Goal: Task Accomplishment & Management: Complete application form

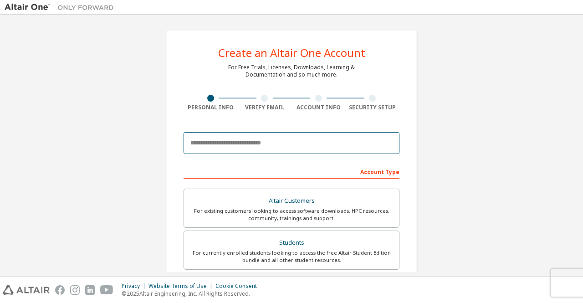
click at [222, 140] on input "email" at bounding box center [292, 143] width 216 height 22
type input "**********"
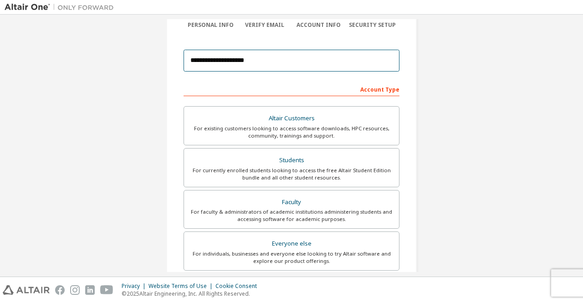
scroll to position [83, 0]
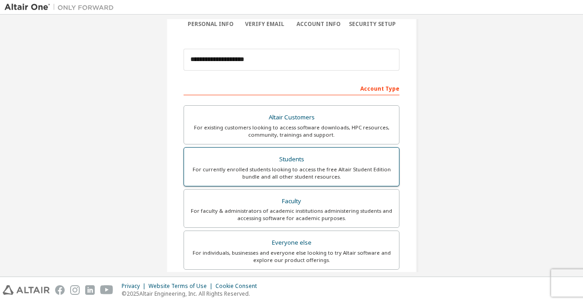
click at [240, 170] on div "For currently enrolled students looking to access the free Altair Student Editi…" at bounding box center [292, 173] width 204 height 15
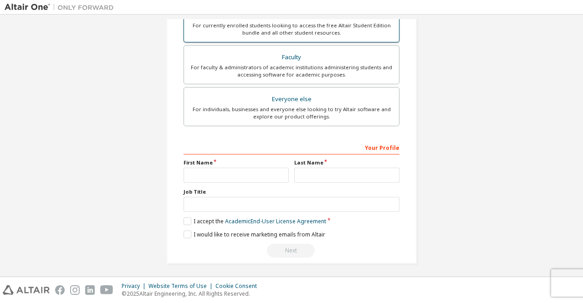
scroll to position [227, 0]
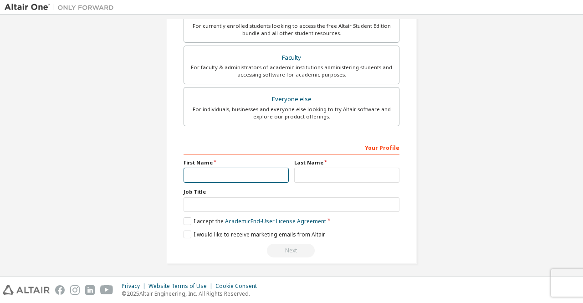
click at [241, 172] on input "text" at bounding box center [236, 175] width 105 height 15
type input "*"
type input "****"
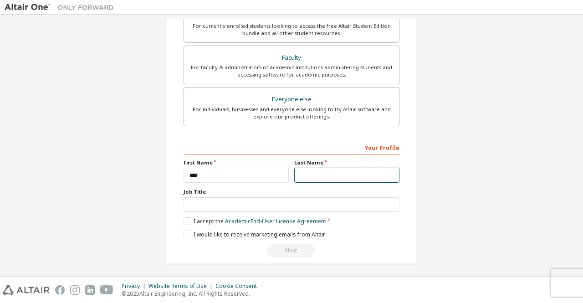
click at [311, 178] on input "text" at bounding box center [346, 175] width 105 height 15
type input "********"
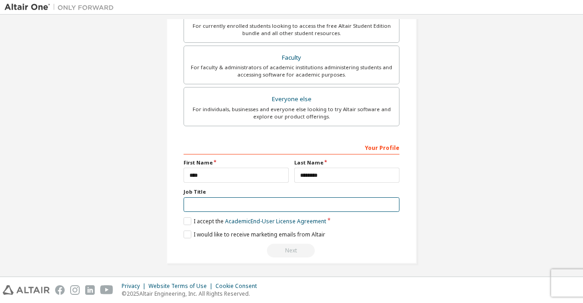
click at [299, 207] on input "text" at bounding box center [292, 204] width 216 height 15
type input "*"
type input "******"
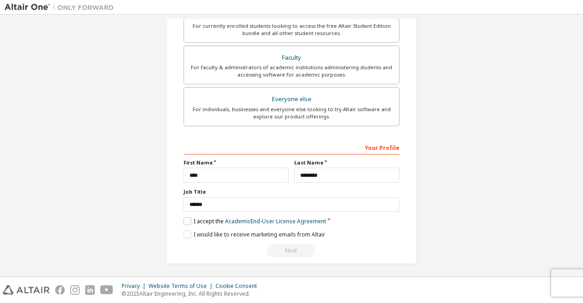
click at [187, 218] on label "I accept the Academic End-User License Agreement" at bounding box center [255, 221] width 143 height 8
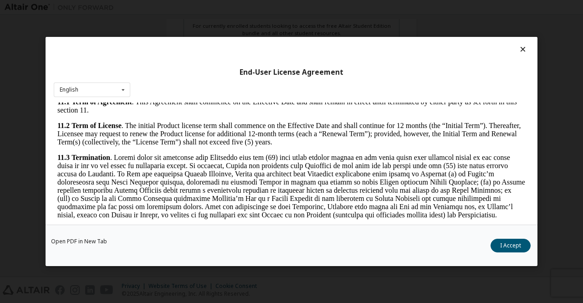
scroll to position [1305, 0]
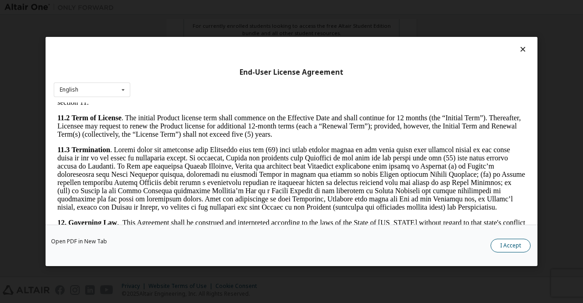
click at [510, 245] on button "I Accept" at bounding box center [511, 246] width 40 height 14
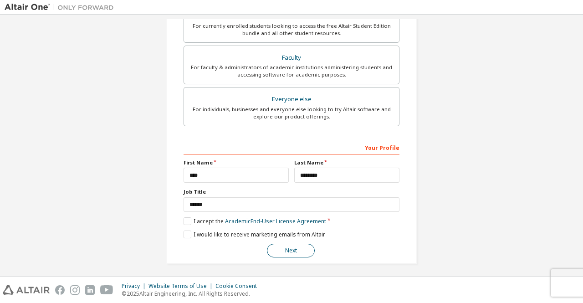
click at [305, 249] on button "Next" at bounding box center [291, 251] width 48 height 14
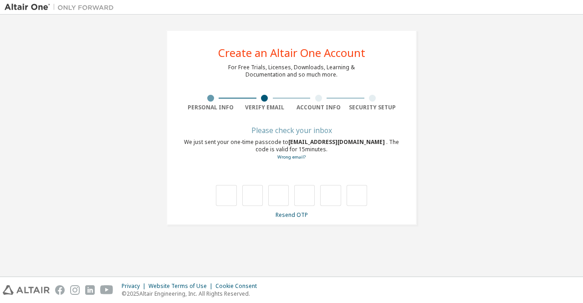
scroll to position [0, 0]
type input "*"
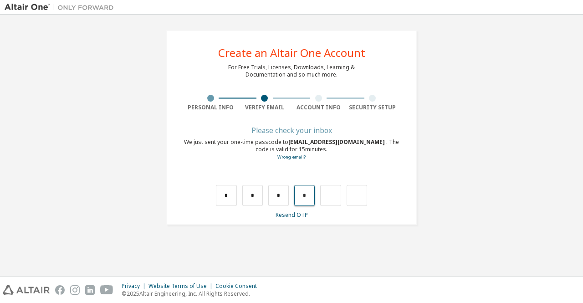
click at [311, 200] on input "*" at bounding box center [304, 195] width 21 height 21
click at [231, 191] on input "text" at bounding box center [226, 195] width 21 height 21
type input "*"
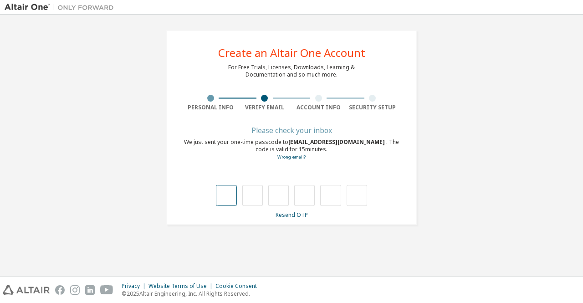
type input "*"
